Goal: Find specific page/section: Find specific page/section

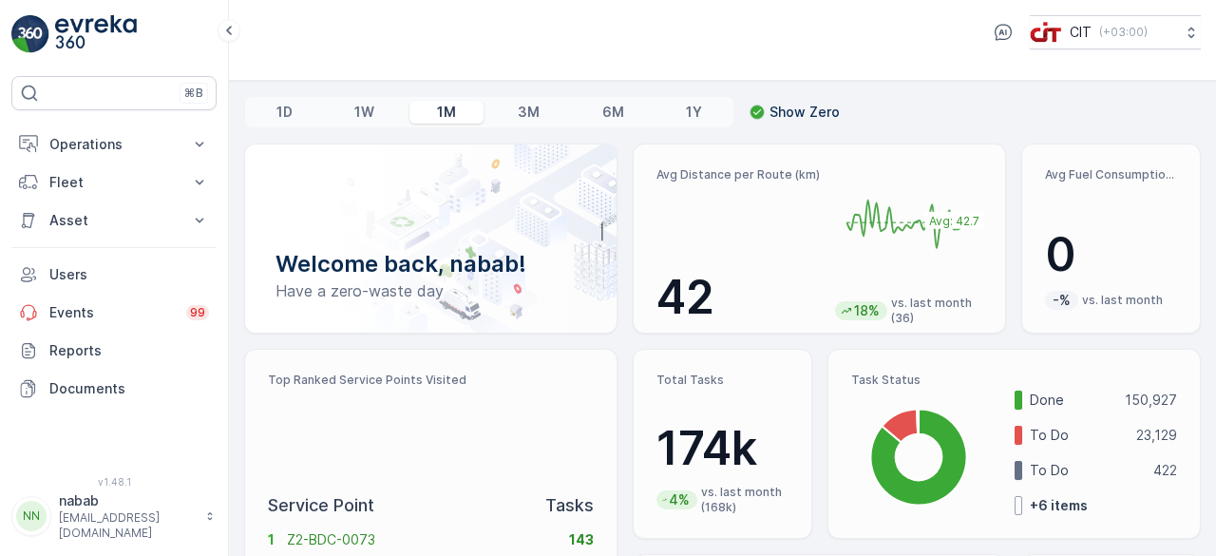
click at [287, 111] on p "1D" at bounding box center [285, 112] width 16 height 19
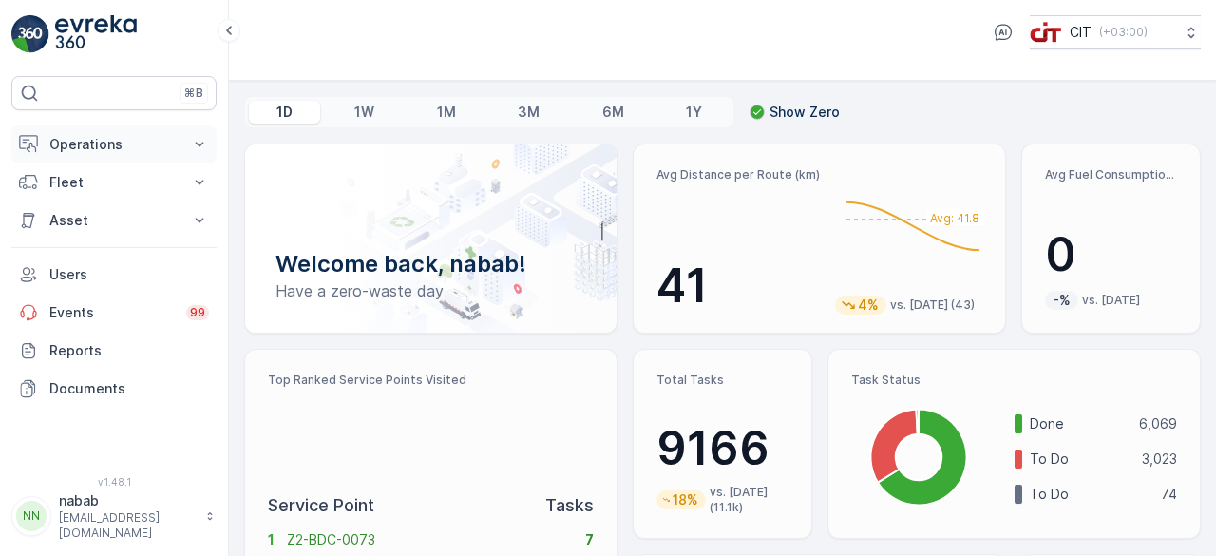
click at [127, 142] on p "Operations" at bounding box center [113, 144] width 129 height 19
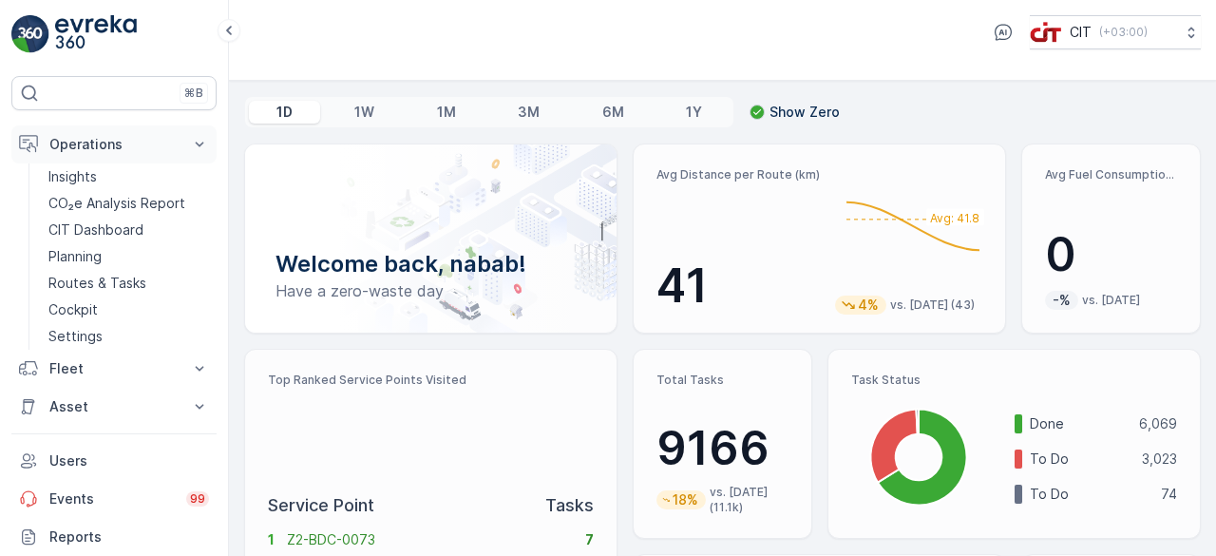
click at [98, 143] on p "Operations" at bounding box center [113, 144] width 129 height 19
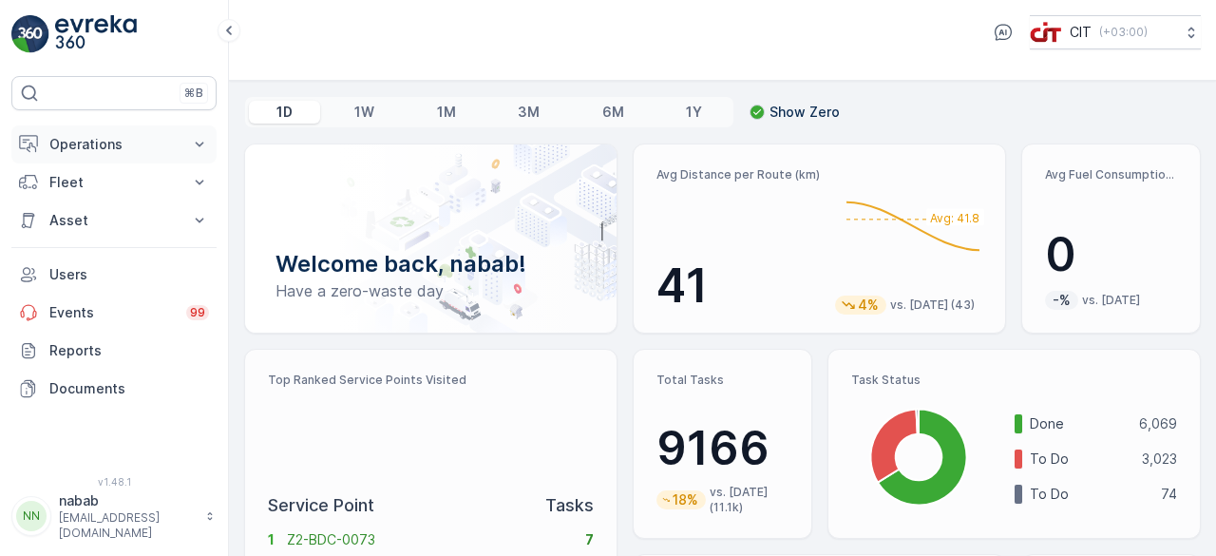
click at [97, 143] on p "Operations" at bounding box center [113, 144] width 129 height 19
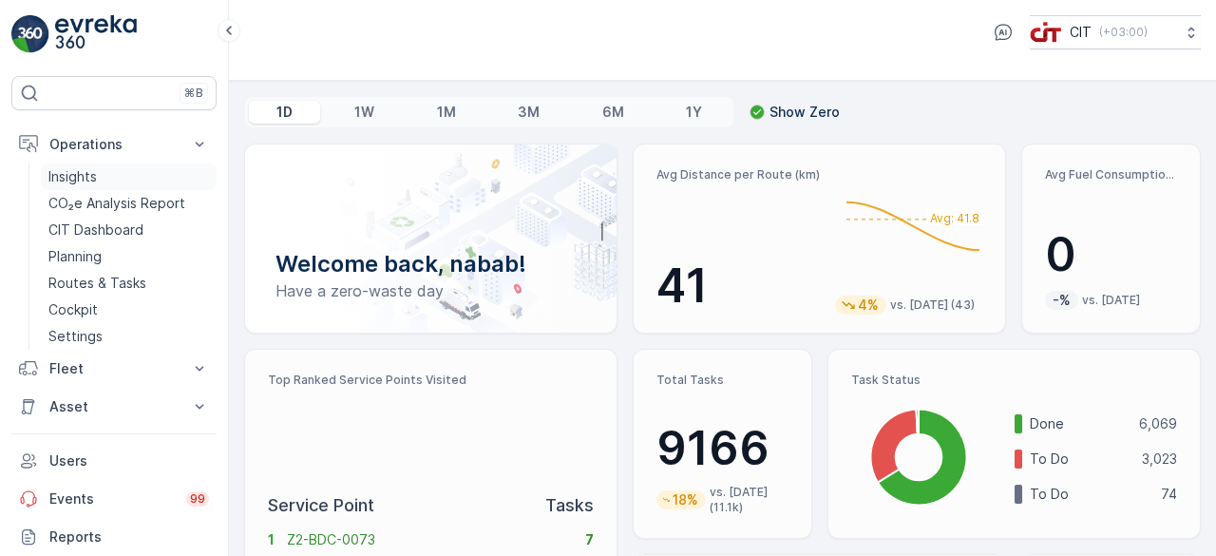
click at [90, 176] on p "Insights" at bounding box center [72, 176] width 48 height 19
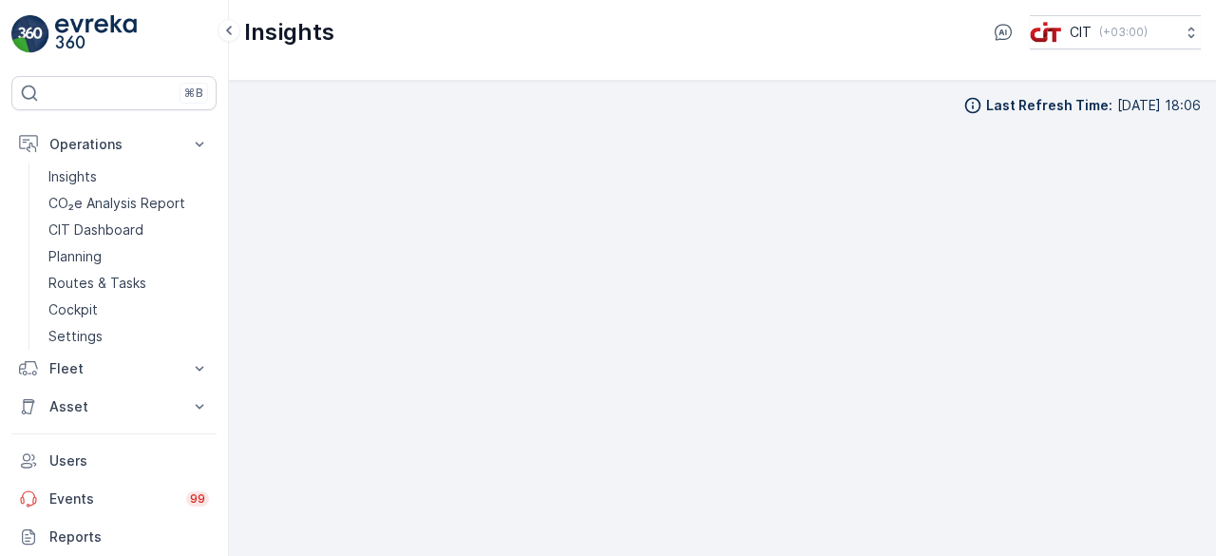
scroll to position [13, 0]
click at [104, 278] on p "Routes & Tasks" at bounding box center [97, 283] width 98 height 19
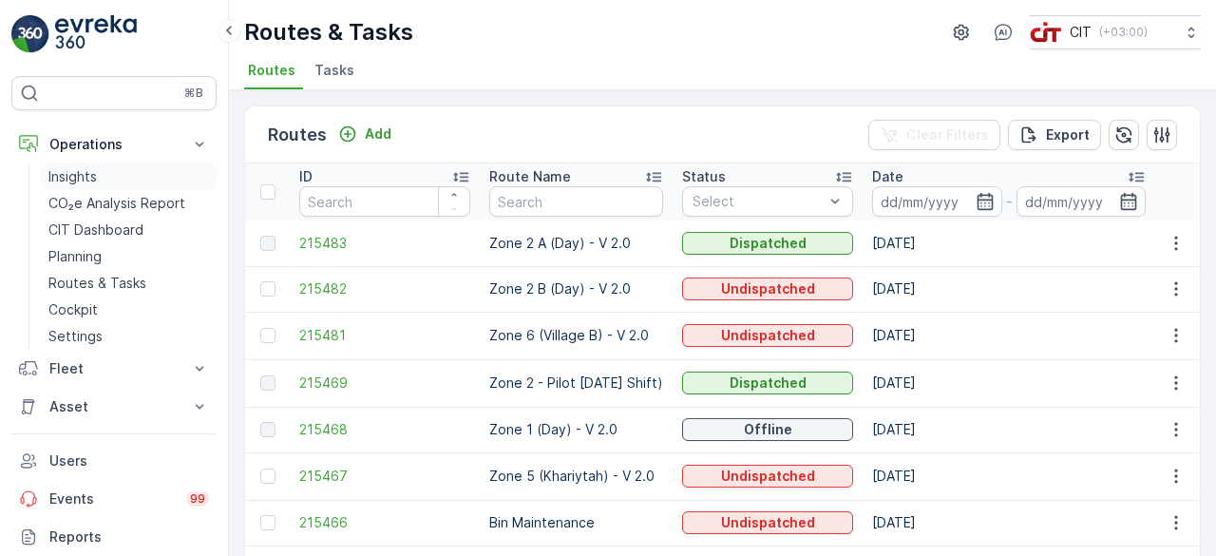
click at [91, 172] on p "Insights" at bounding box center [72, 176] width 48 height 19
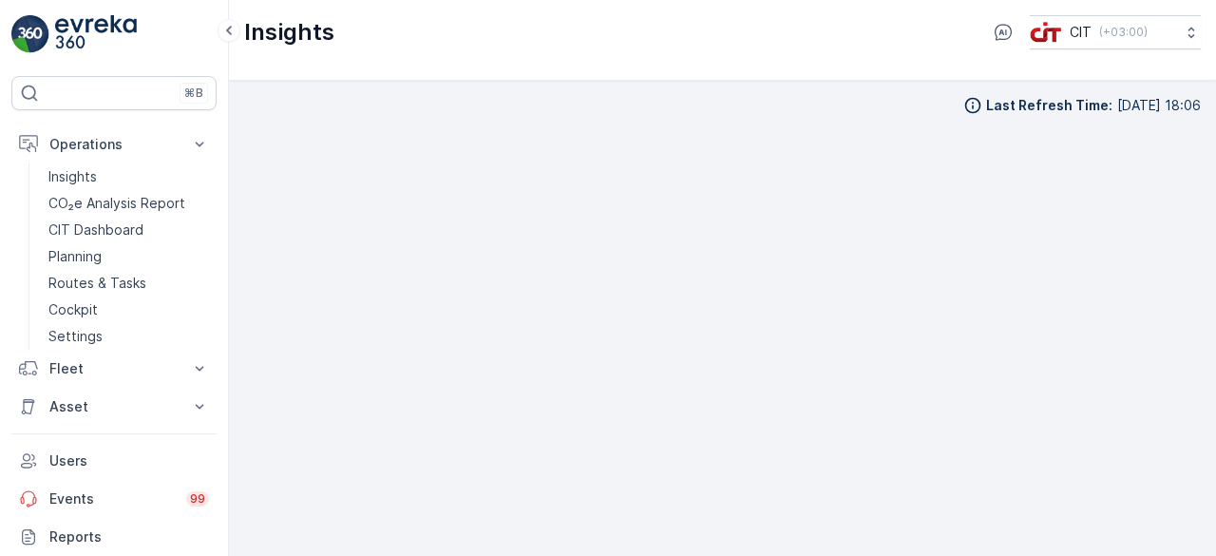
scroll to position [13, 0]
click at [128, 280] on p "Routes & Tasks" at bounding box center [97, 283] width 98 height 19
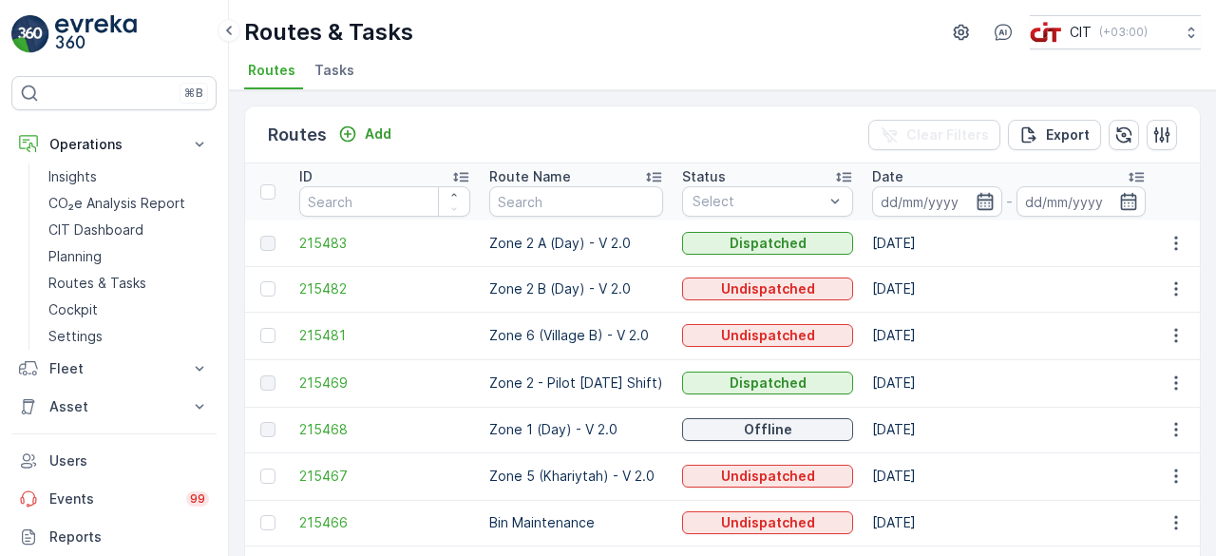
click at [993, 199] on icon "button" at bounding box center [985, 201] width 16 height 17
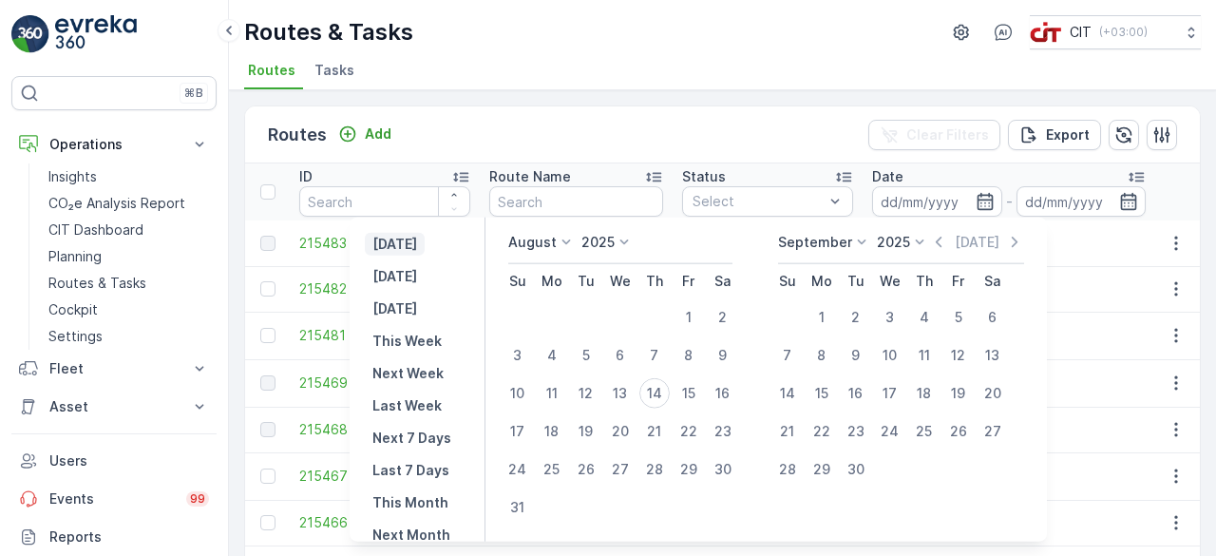
click at [417, 251] on p "[DATE]" at bounding box center [395, 244] width 45 height 19
type input "[DATE]"
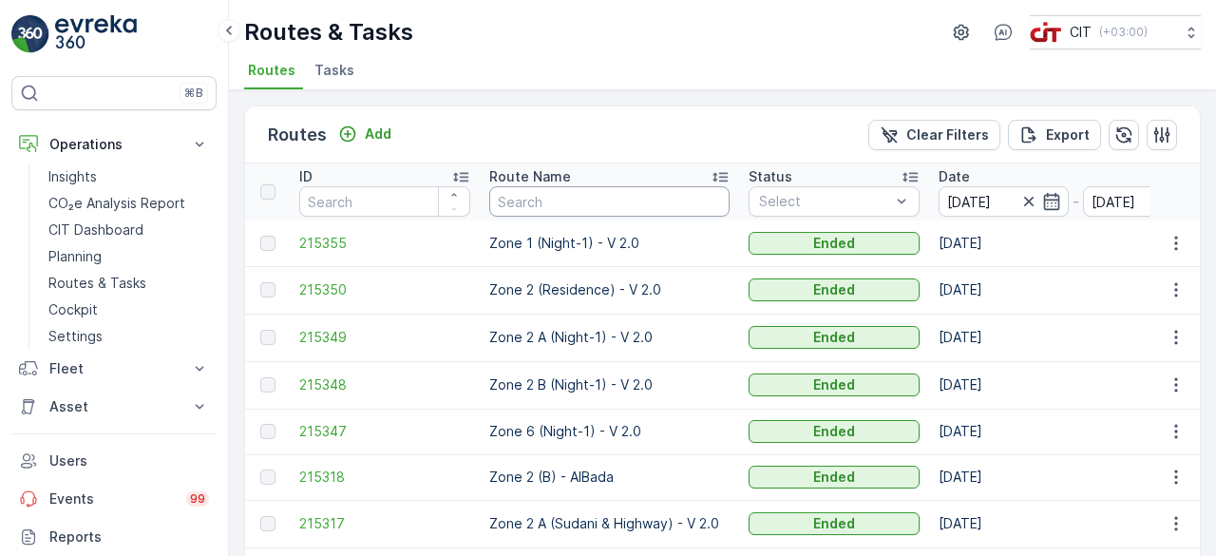
click at [611, 201] on input "text" at bounding box center [609, 201] width 240 height 30
type input "z"
click at [501, 236] on td "Zone 1 (Night-1) - V 2.0" at bounding box center [609, 243] width 259 height 46
click at [519, 202] on input "z" at bounding box center [609, 201] width 240 height 30
type input "zone 4"
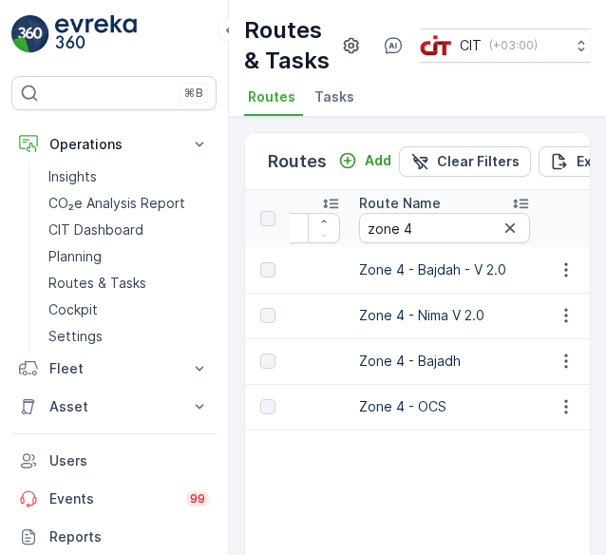
scroll to position [0, 131]
click at [415, 243] on input "zone 4" at bounding box center [443, 228] width 171 height 30
type input "zone 4\"
click at [415, 243] on input "zone 4" at bounding box center [443, 228] width 171 height 30
type input "zone"
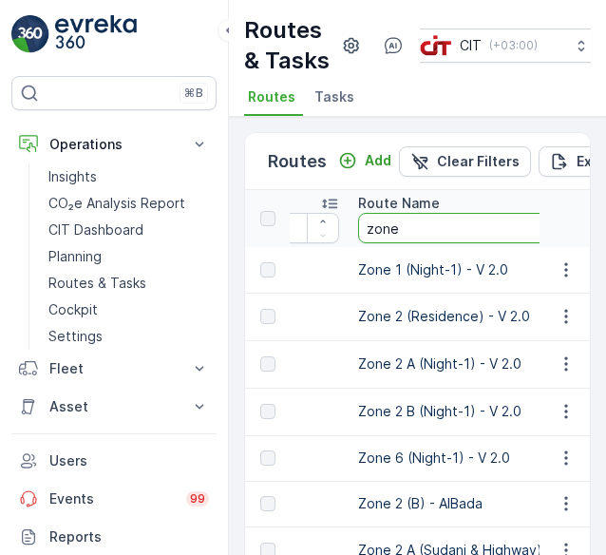
click at [415, 243] on input "zone" at bounding box center [478, 228] width 240 height 30
type input "zone 5"
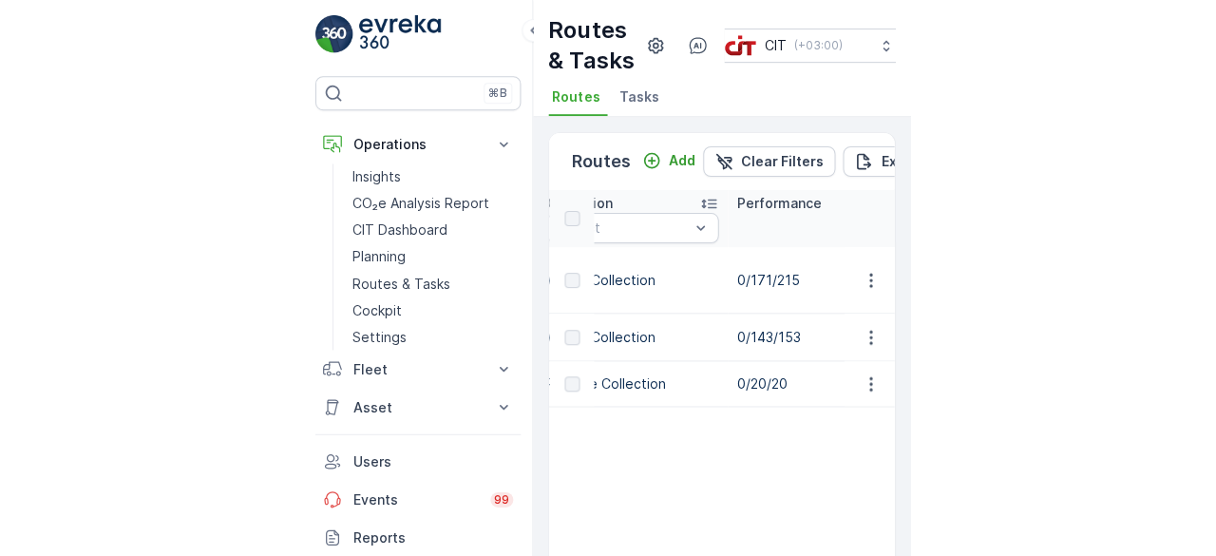
scroll to position [0, 1370]
